Goal: Navigation & Orientation: Find specific page/section

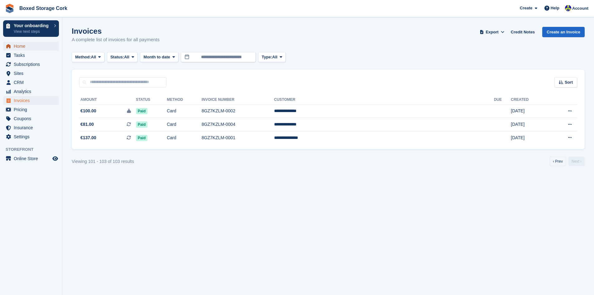
click at [28, 48] on span "Home" at bounding box center [32, 46] width 37 height 9
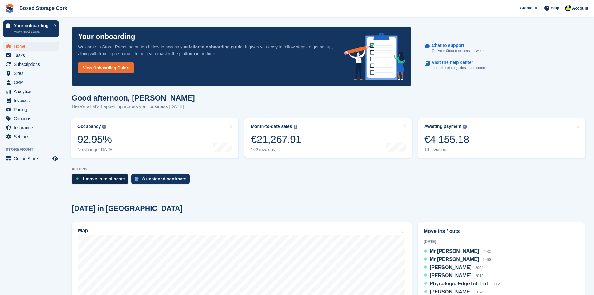
drag, startPoint x: 64, startPoint y: 174, endPoint x: 123, endPoint y: 180, distance: 60.1
copy div "1 move in to allocate"
click at [126, 205] on div "[DATE] in [GEOGRAPHIC_DATA]" at bounding box center [328, 208] width 513 height 8
click at [29, 63] on span "Subscriptions" at bounding box center [32, 64] width 37 height 9
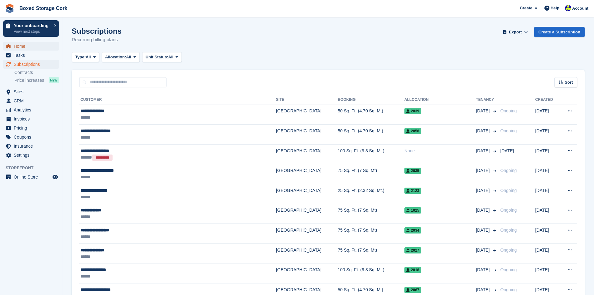
click at [20, 49] on span "Home" at bounding box center [32, 46] width 37 height 9
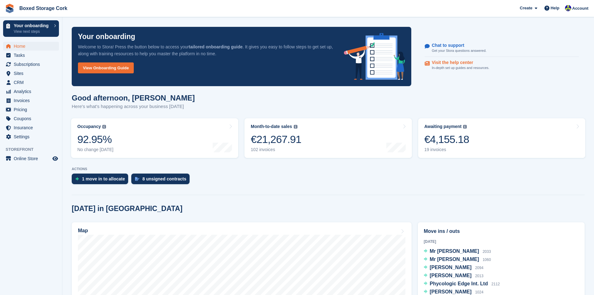
click at [450, 65] on p "In-depth set up guides and resources." at bounding box center [461, 67] width 58 height 5
